Goal: Information Seeking & Learning: Learn about a topic

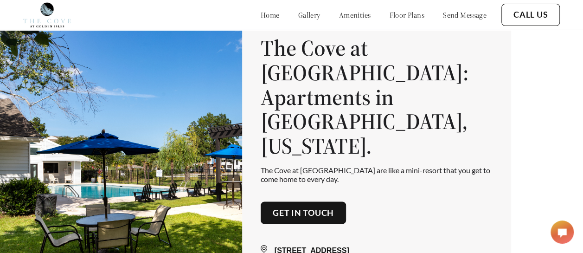
click at [400, 14] on link "floor plans" at bounding box center [406, 14] width 35 height 9
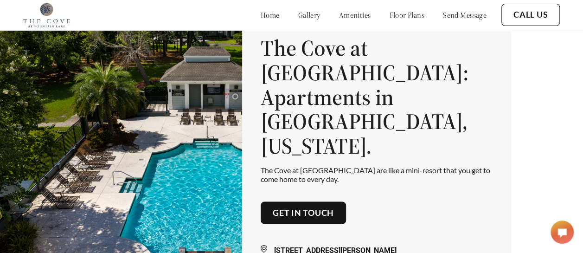
click at [394, 14] on link "floor plans" at bounding box center [406, 14] width 35 height 9
click at [298, 16] on link "gallery" at bounding box center [309, 14] width 22 height 9
click at [402, 14] on link "floor plans" at bounding box center [406, 14] width 35 height 9
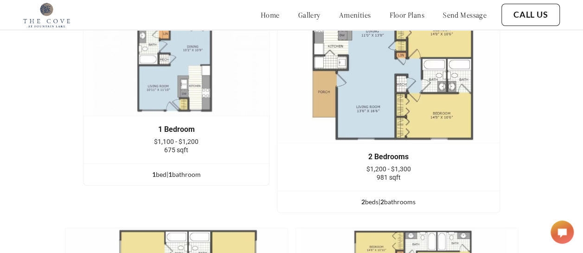
scroll to position [1147, 0]
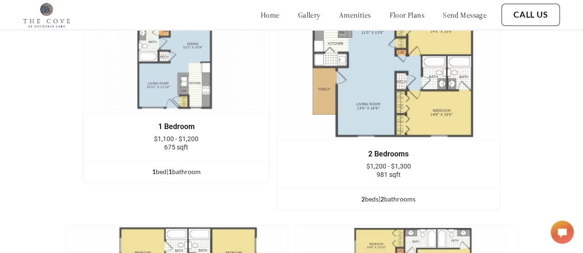
click at [185, 81] on img at bounding box center [176, 43] width 187 height 140
click at [170, 161] on ul "1 bed | 1 bathroom" at bounding box center [177, 172] width 186 height 22
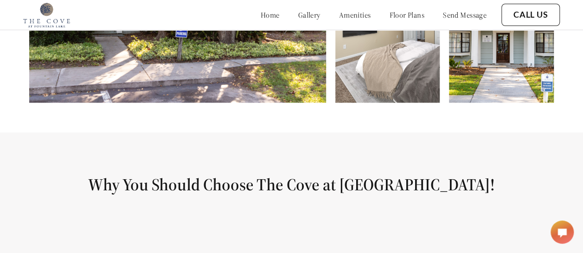
scroll to position [395, 0]
